Goal: Task Accomplishment & Management: Use online tool/utility

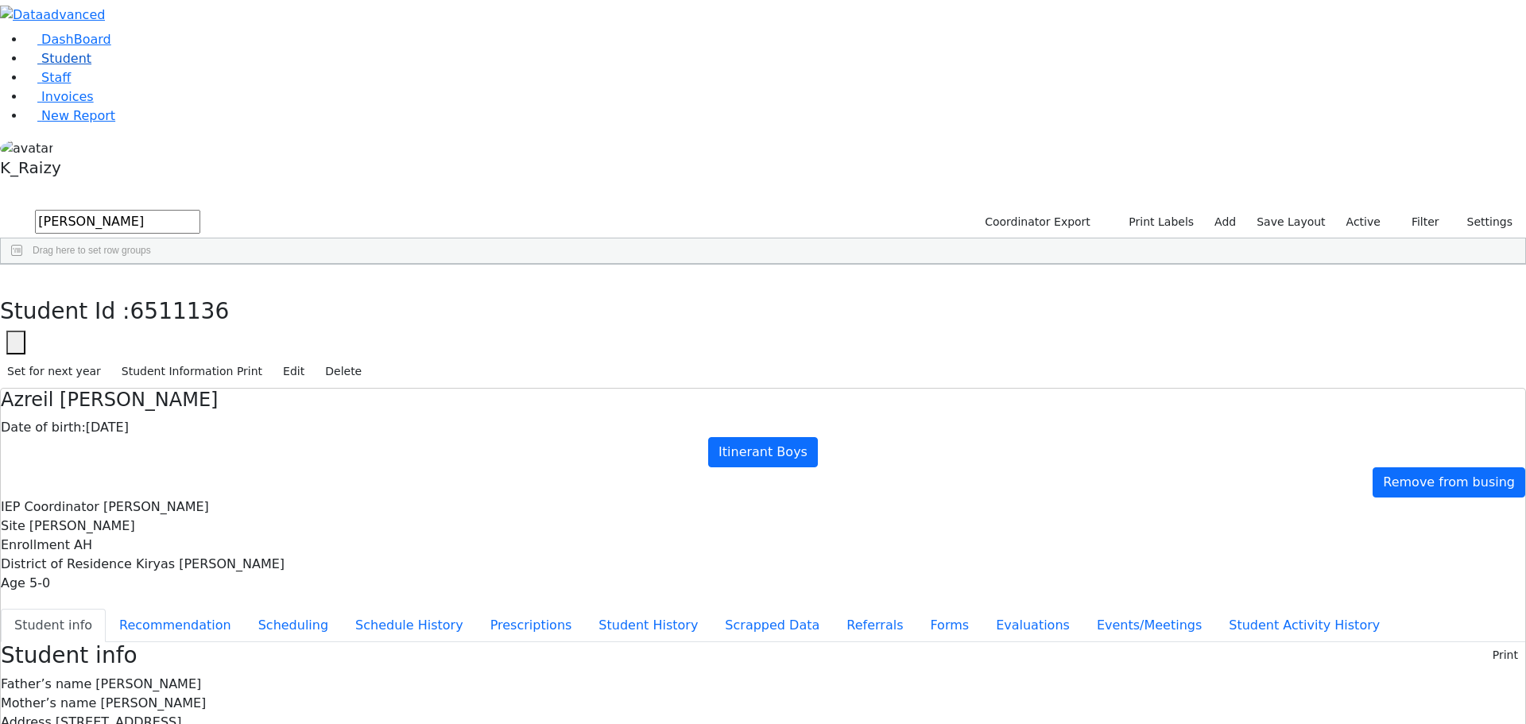
click at [91, 66] on link "Student" at bounding box center [58, 58] width 66 height 15
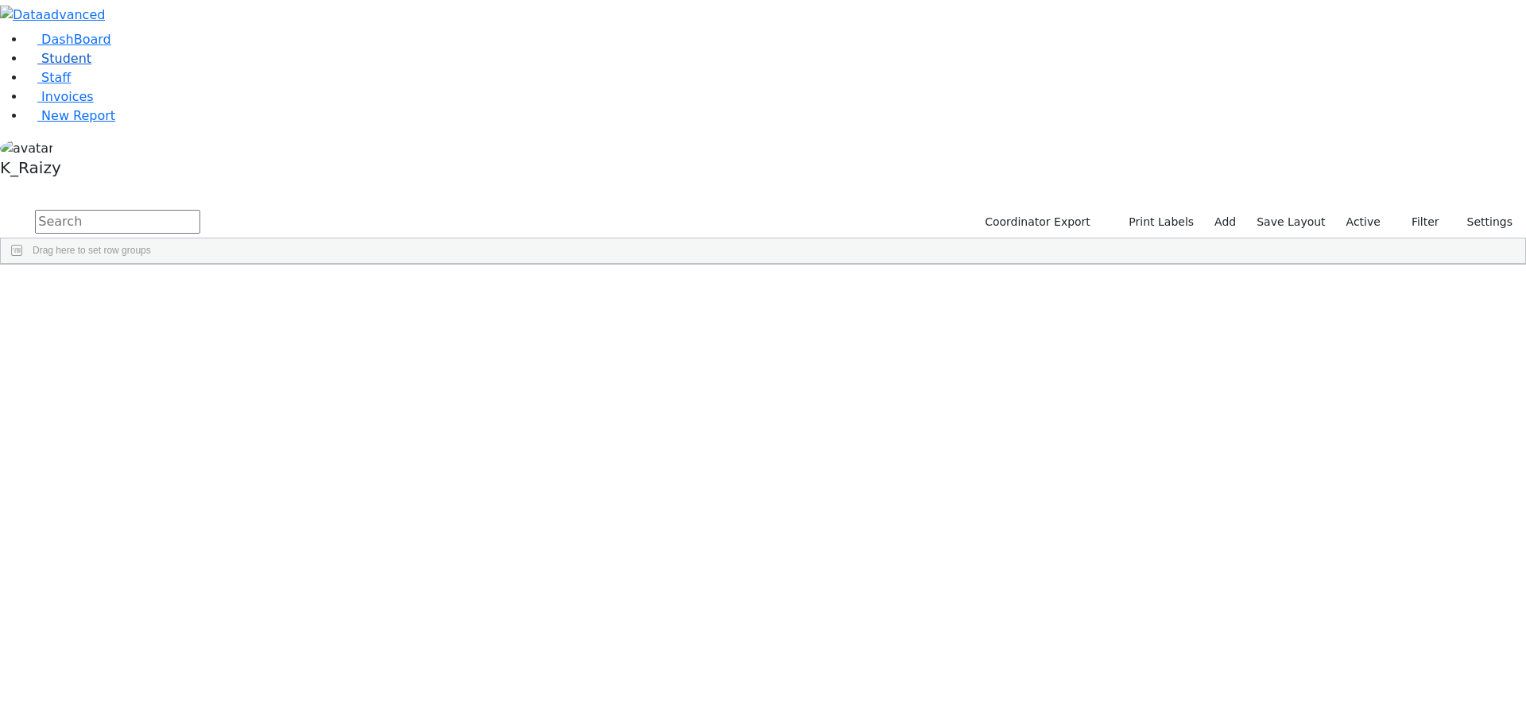
click at [53, 66] on span "Student" at bounding box center [66, 58] width 50 height 15
click at [277, 554] on div "Mordchai" at bounding box center [231, 565] width 94 height 22
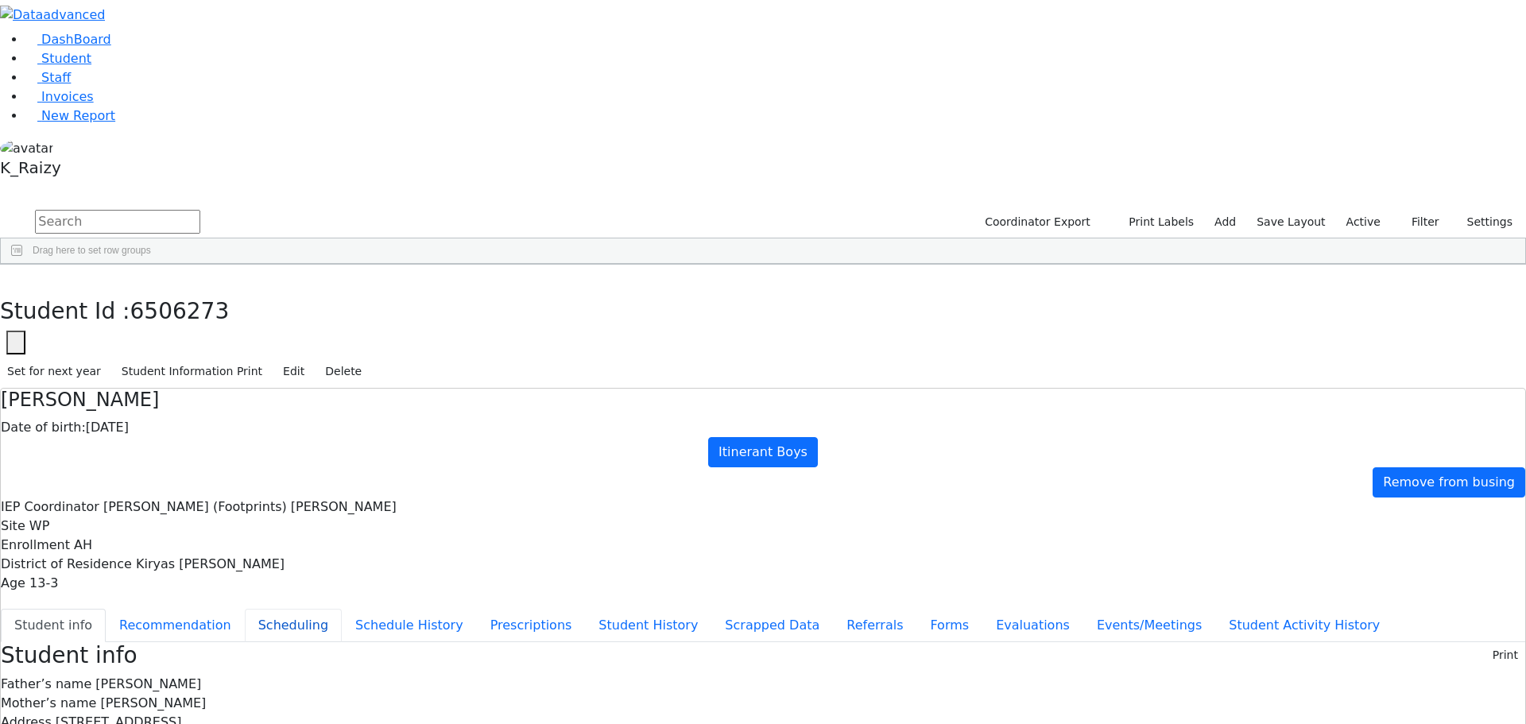
click at [342, 609] on button "Scheduling" at bounding box center [293, 625] width 97 height 33
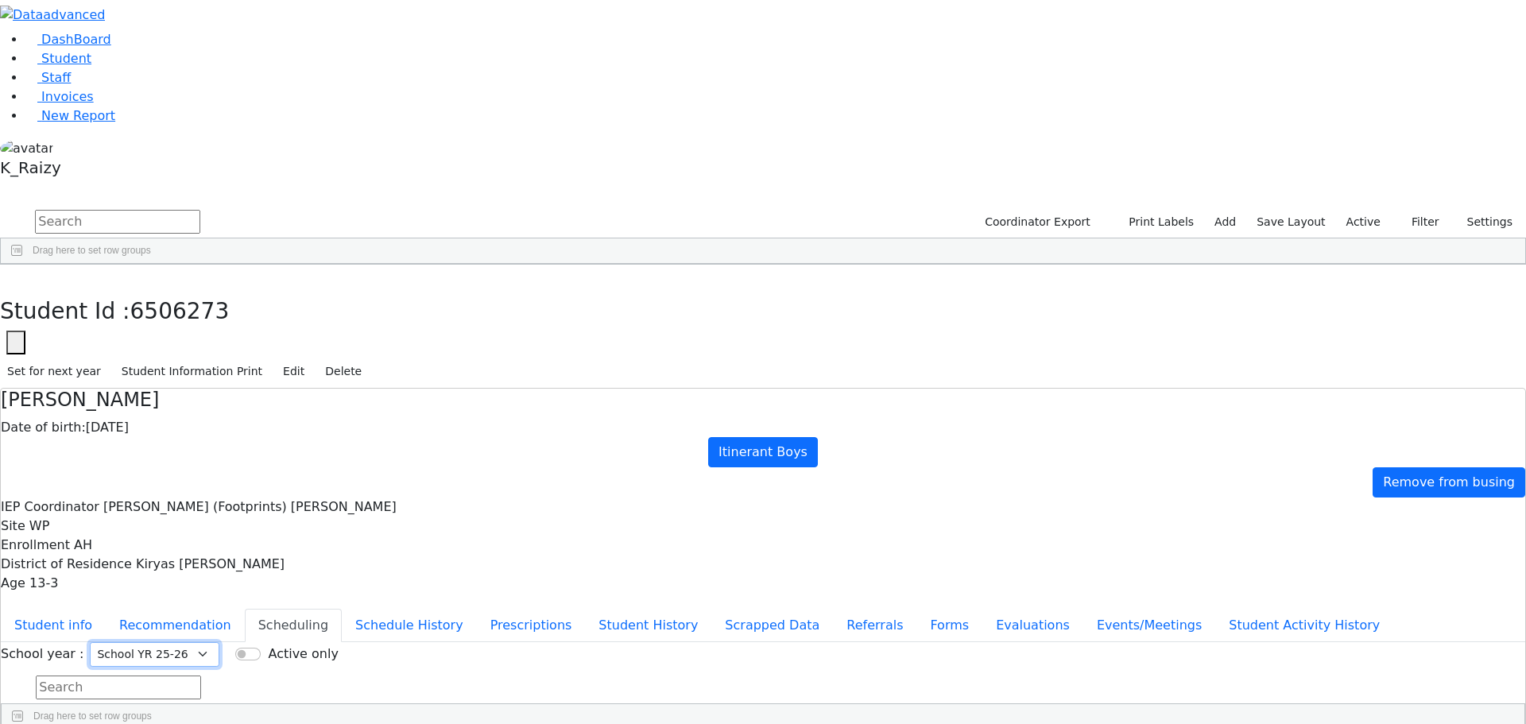
click at [219, 642] on select "Select School YR Summer YR 25 School YR 25-26 Summer YR 25 School YR 24-25 Summ…" at bounding box center [155, 654] width 130 height 25
select select "210"
click at [219, 642] on select "Select School YR Summer YR 25 School YR 25-26 Summer YR 25 School YR 24-25 Summ…" at bounding box center [155, 654] width 130 height 25
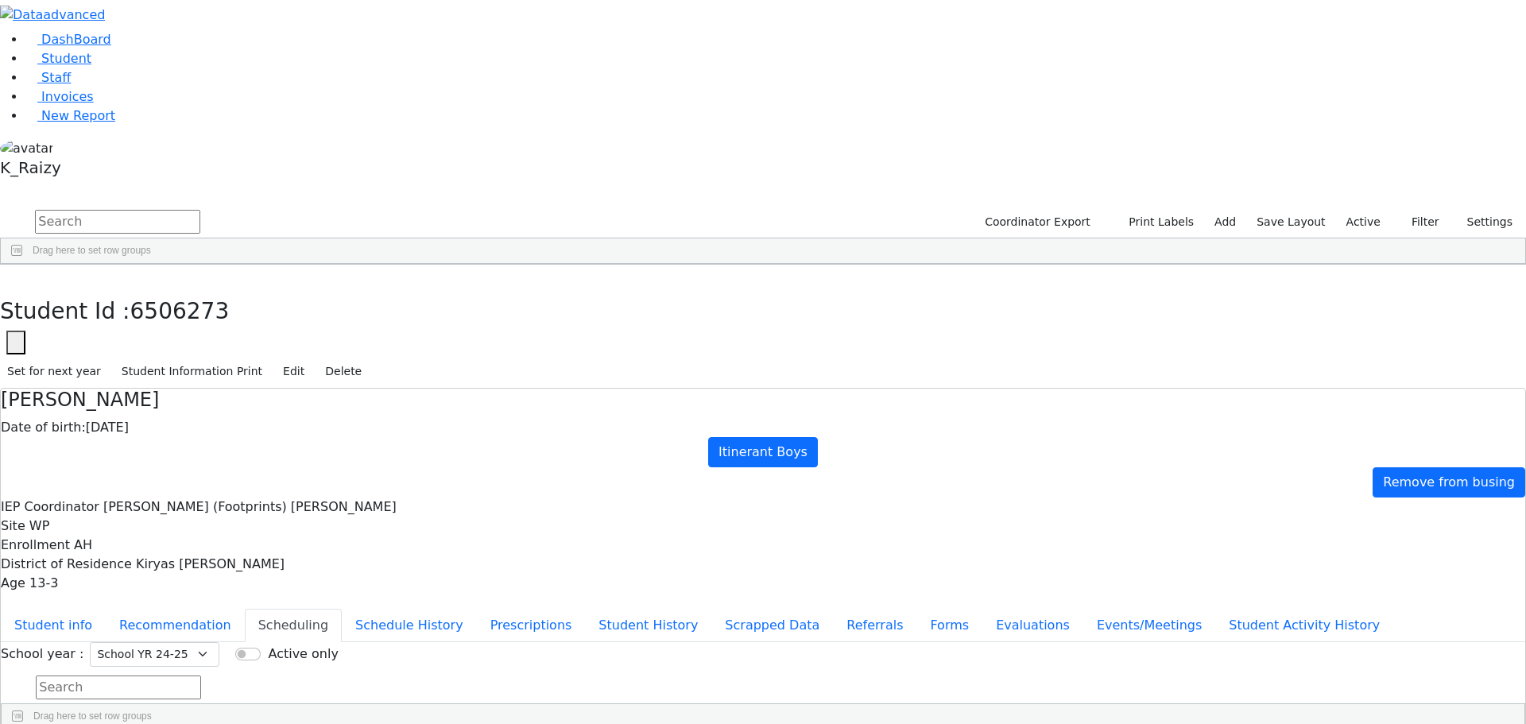
click at [23, 265] on button "button" at bounding box center [11, 281] width 23 height 33
click at [281, 554] on div "Mordchai" at bounding box center [234, 565] width 93 height 22
select select "210"
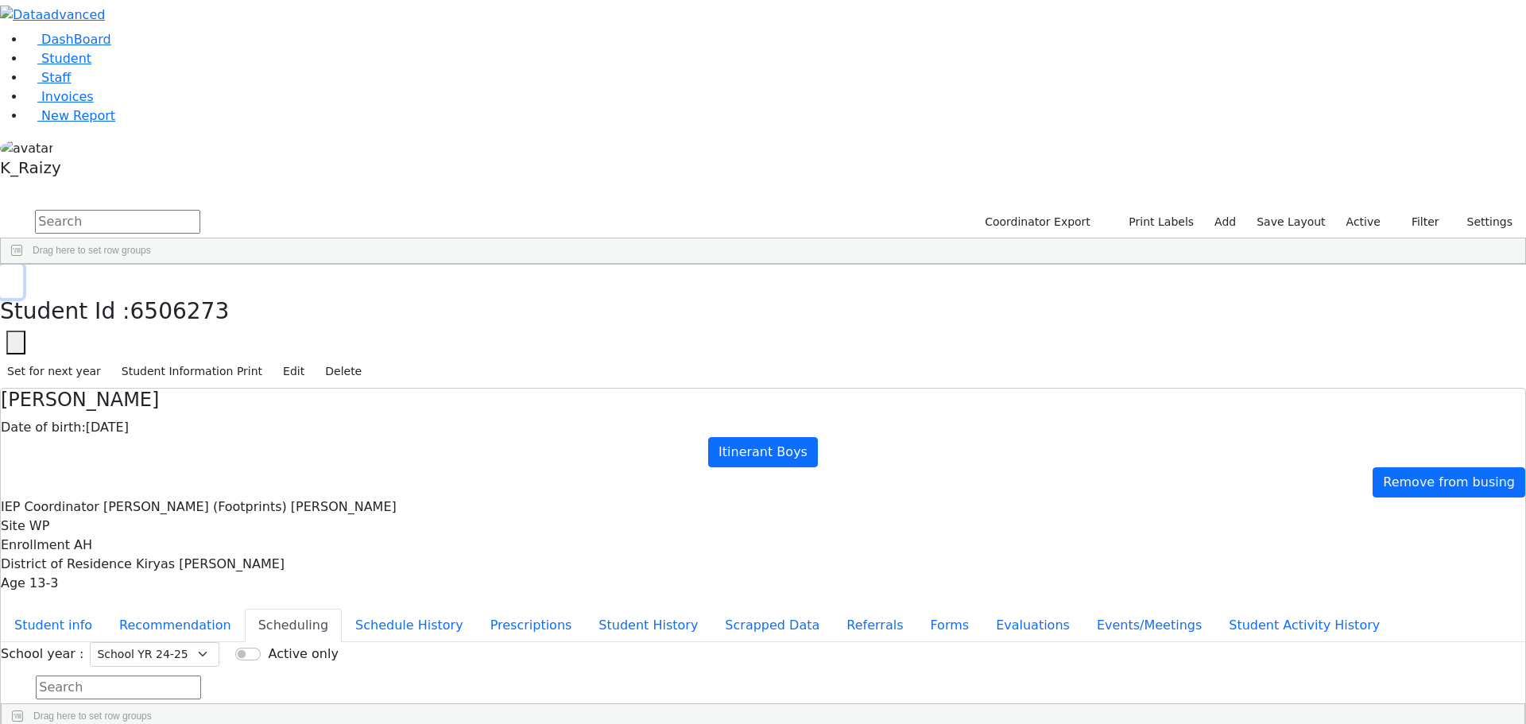
click at [23, 265] on button "button" at bounding box center [11, 281] width 23 height 33
click at [79, 66] on link "Student" at bounding box center [58, 58] width 66 height 15
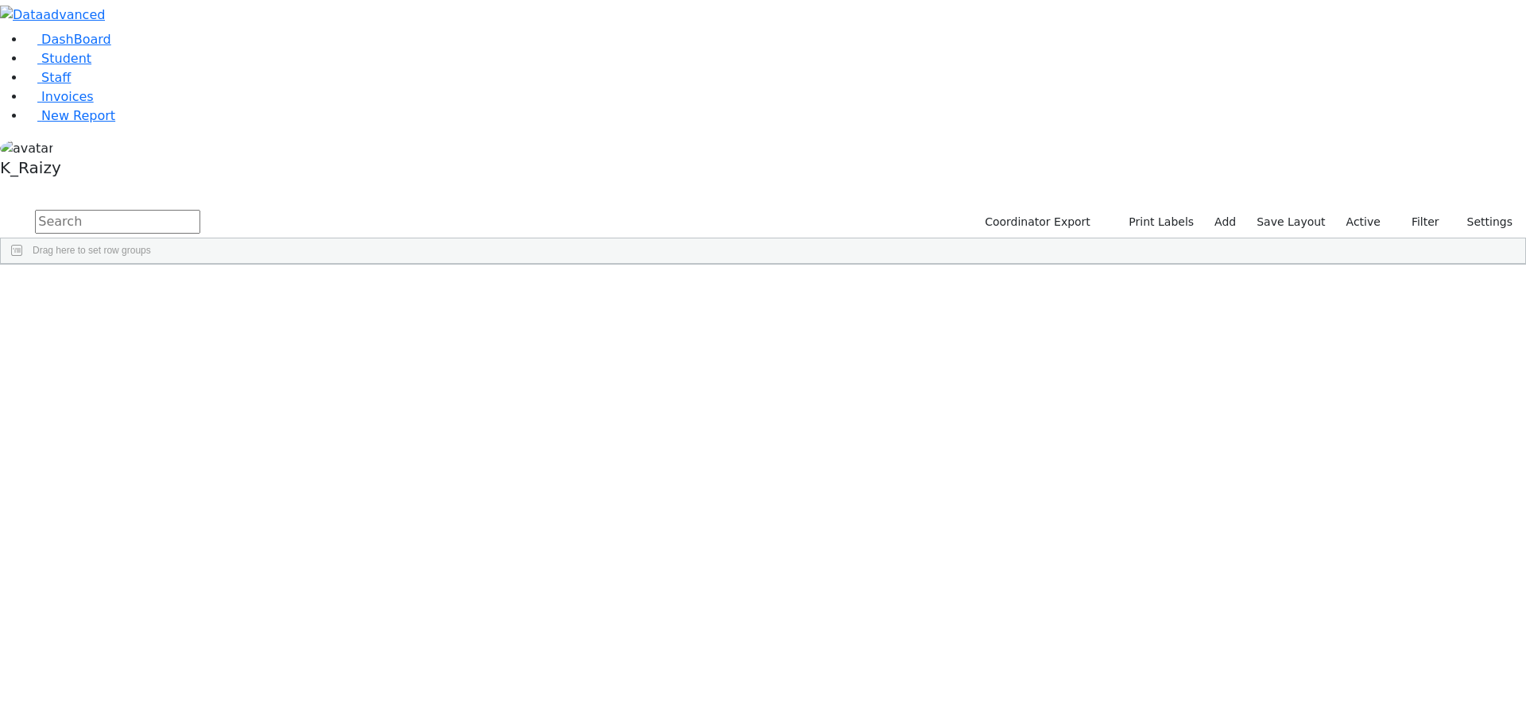
click at [2, 184] on aside "DashBoard Student Staff Invoices New Report K_Raizy" at bounding box center [763, 92] width 1526 height 184
